Goal: Information Seeking & Learning: Check status

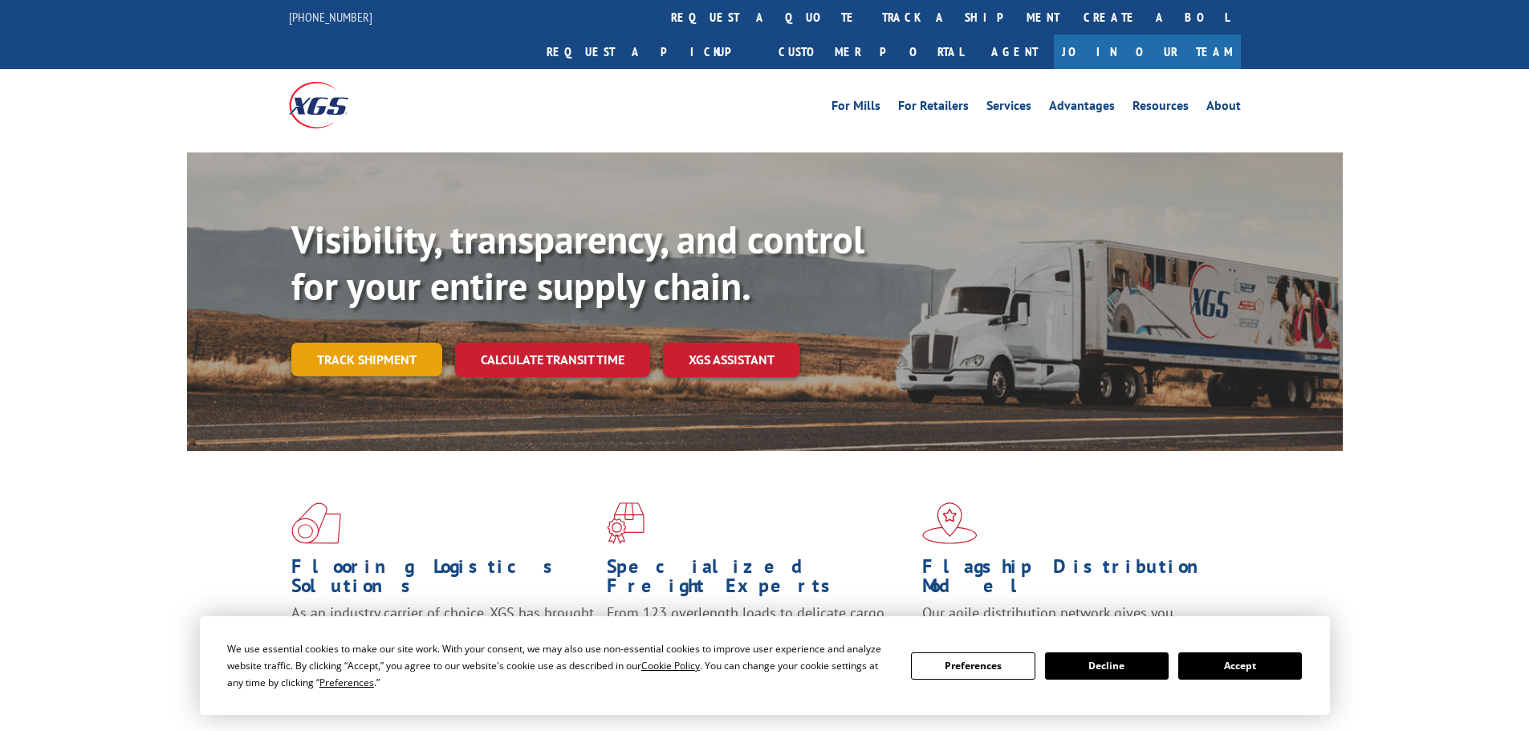
click at [398, 343] on link "Track shipment" at bounding box center [366, 360] width 151 height 34
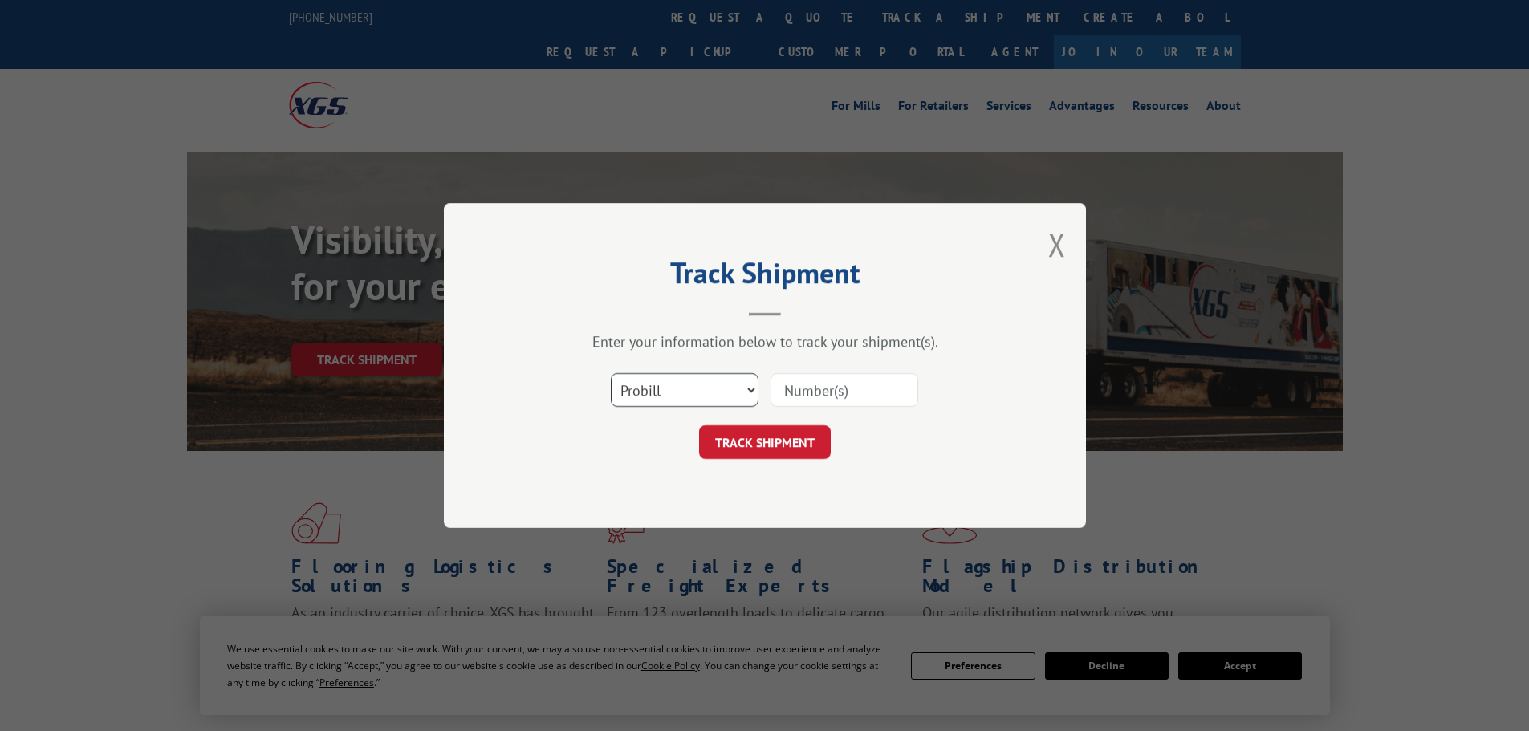
click at [664, 381] on select "Select category... Probill BOL PO" at bounding box center [685, 390] width 148 height 34
select select "bol"
click at [611, 373] on select "Select category... Probill BOL PO" at bounding box center [685, 390] width 148 height 34
click at [800, 396] on input at bounding box center [844, 390] width 148 height 34
paste input "5195013"
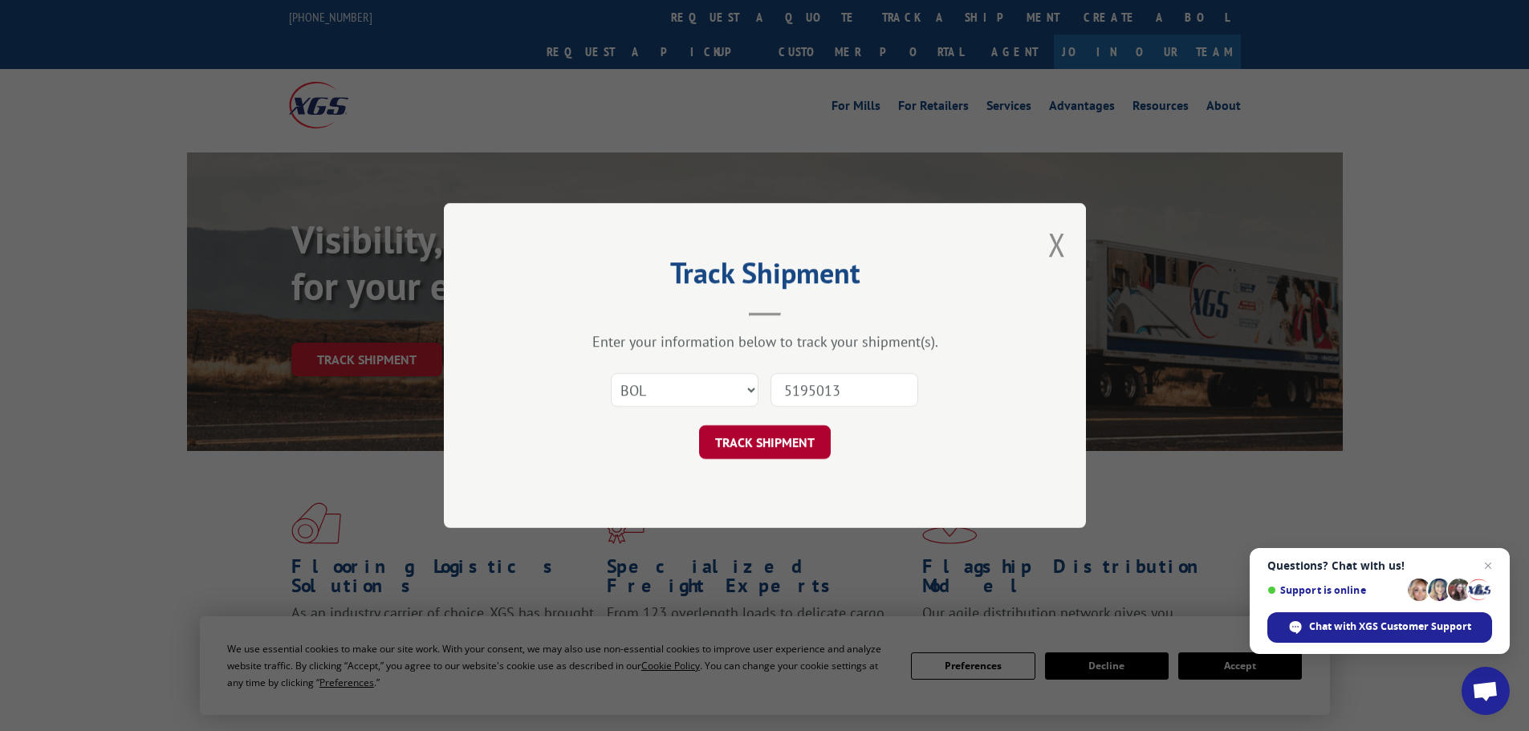
type input "5195013"
click at [790, 444] on button "TRACK SHIPMENT" at bounding box center [765, 442] width 132 height 34
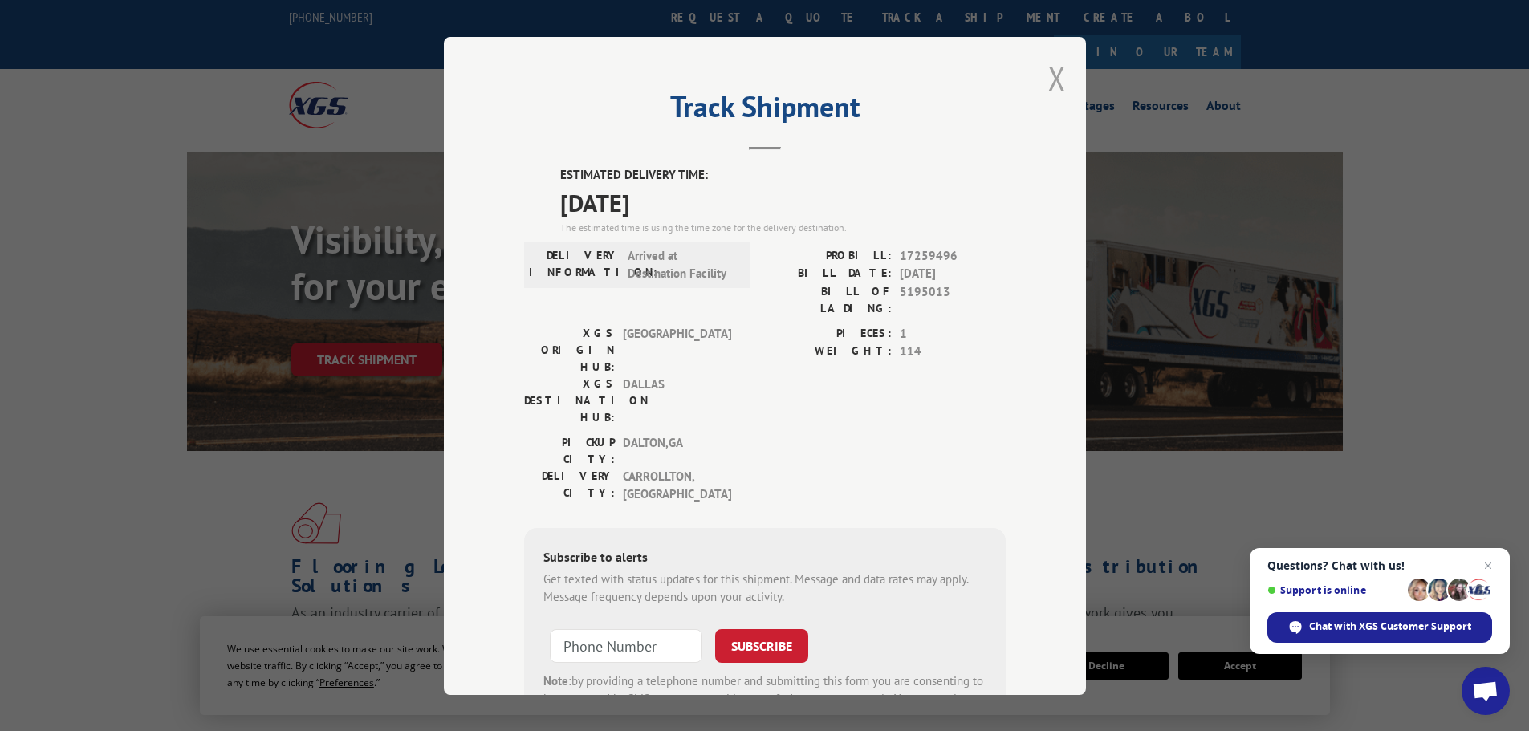
click at [1051, 68] on button "Close modal" at bounding box center [1057, 78] width 18 height 43
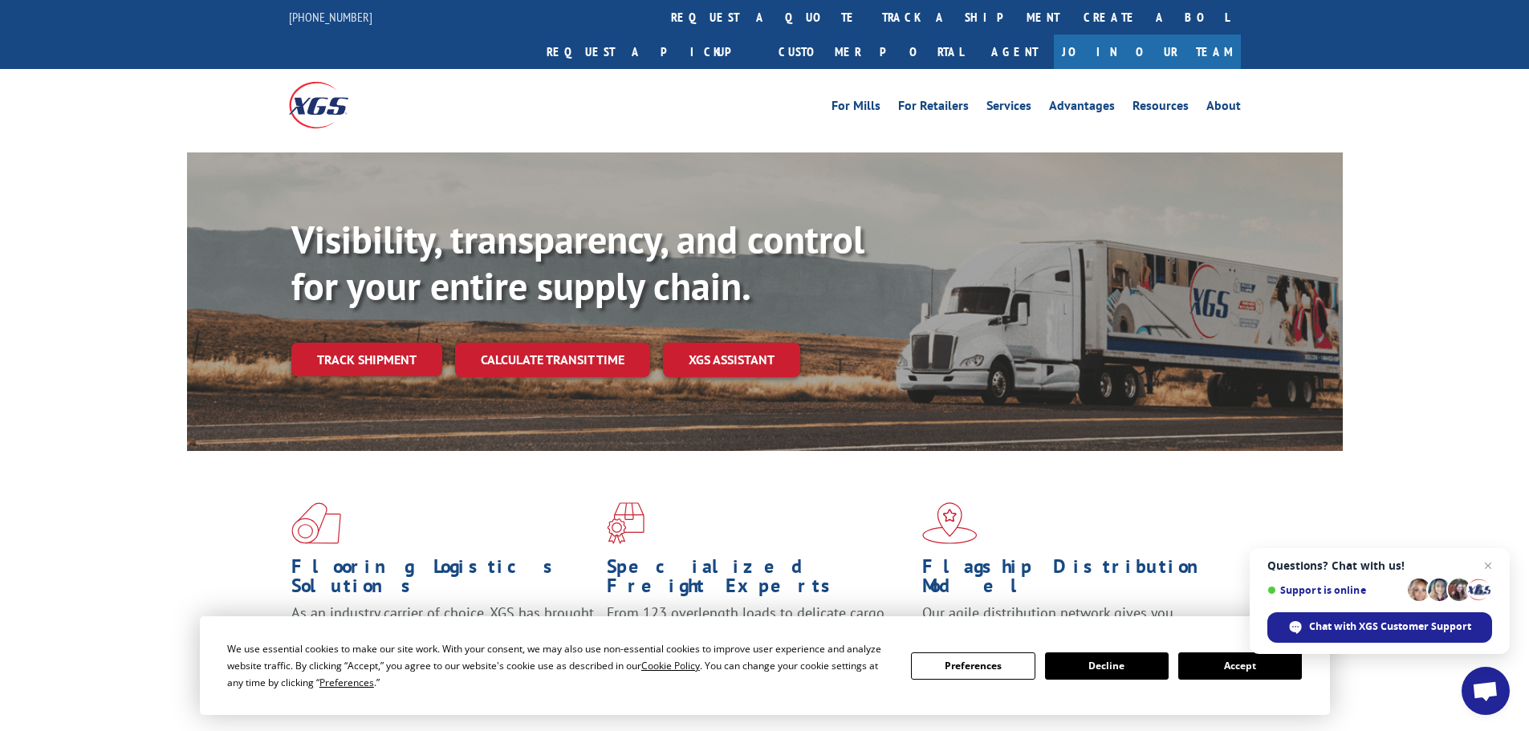
click at [376, 343] on link "Track shipment" at bounding box center [366, 360] width 151 height 34
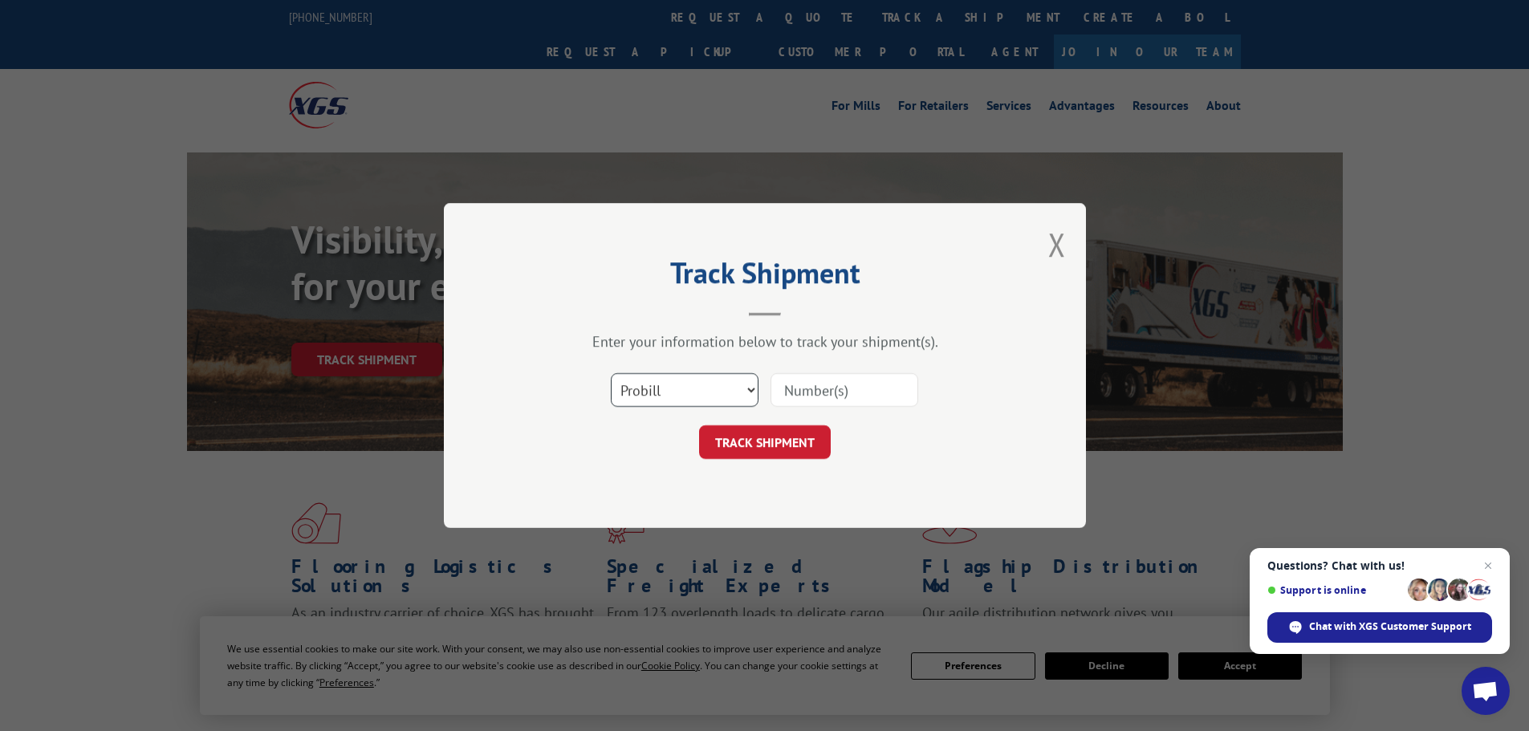
click at [656, 404] on select "Select category... Probill BOL PO" at bounding box center [685, 390] width 148 height 34
select select "bol"
click at [611, 373] on select "Select category... Probill BOL PO" at bounding box center [685, 390] width 148 height 34
click at [786, 389] on input at bounding box center [844, 390] width 148 height 34
paste input "5195013"
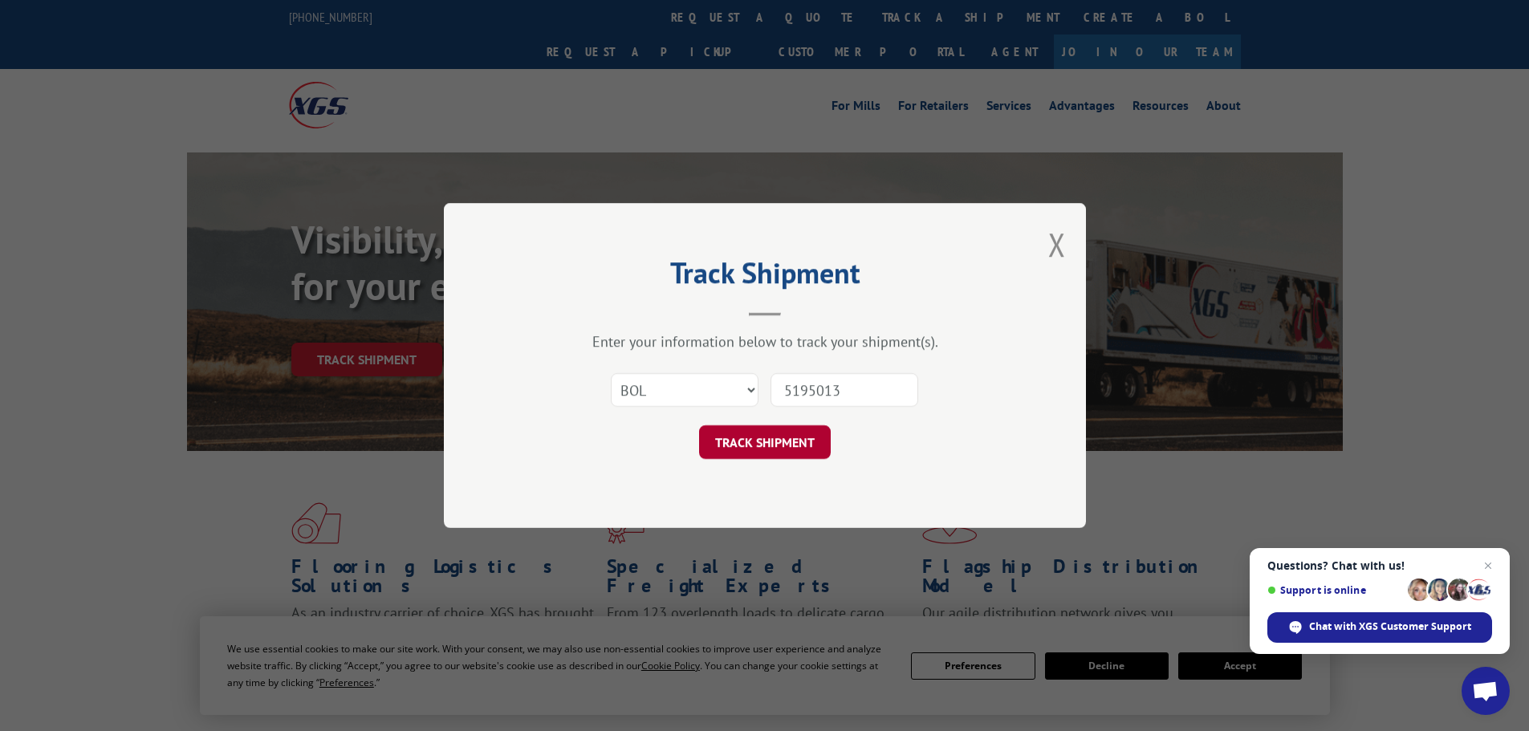
type input "5195013"
click at [770, 438] on button "TRACK SHIPMENT" at bounding box center [765, 442] width 132 height 34
